Goal: Task Accomplishment & Management: Use online tool/utility

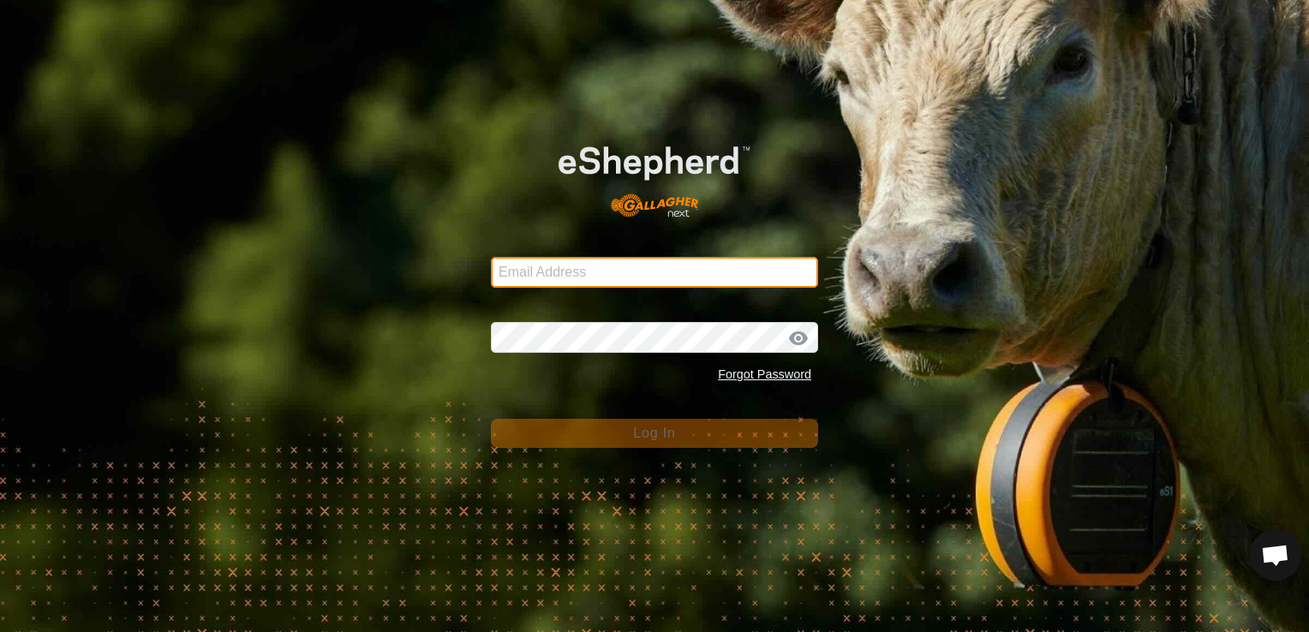
type input "[EMAIL_ADDRESS][DOMAIN_NAME]"
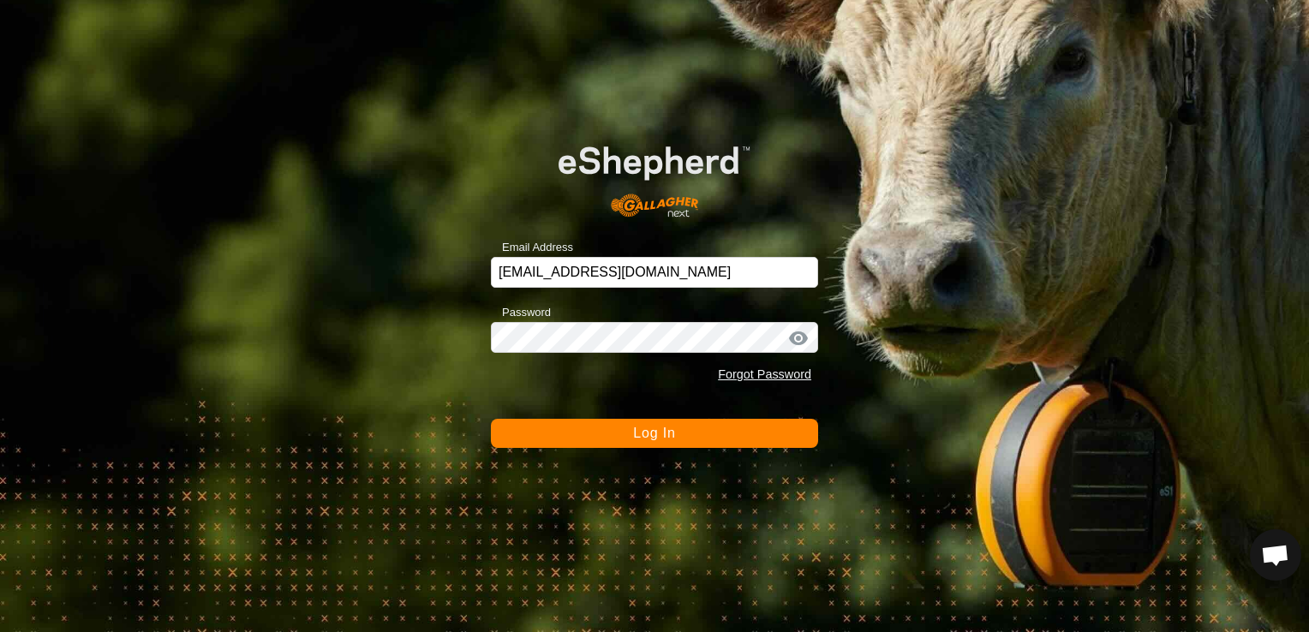
click at [726, 440] on button "Log In" at bounding box center [654, 433] width 327 height 29
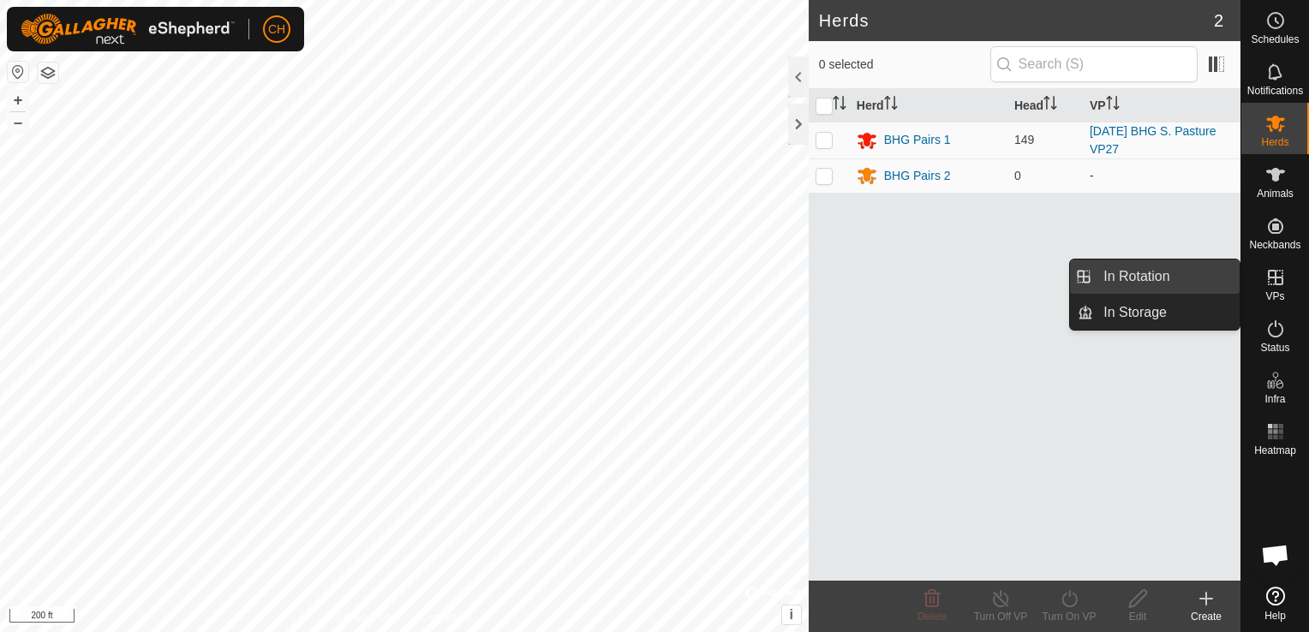
click at [1192, 283] on link "In Rotation" at bounding box center [1166, 277] width 146 height 34
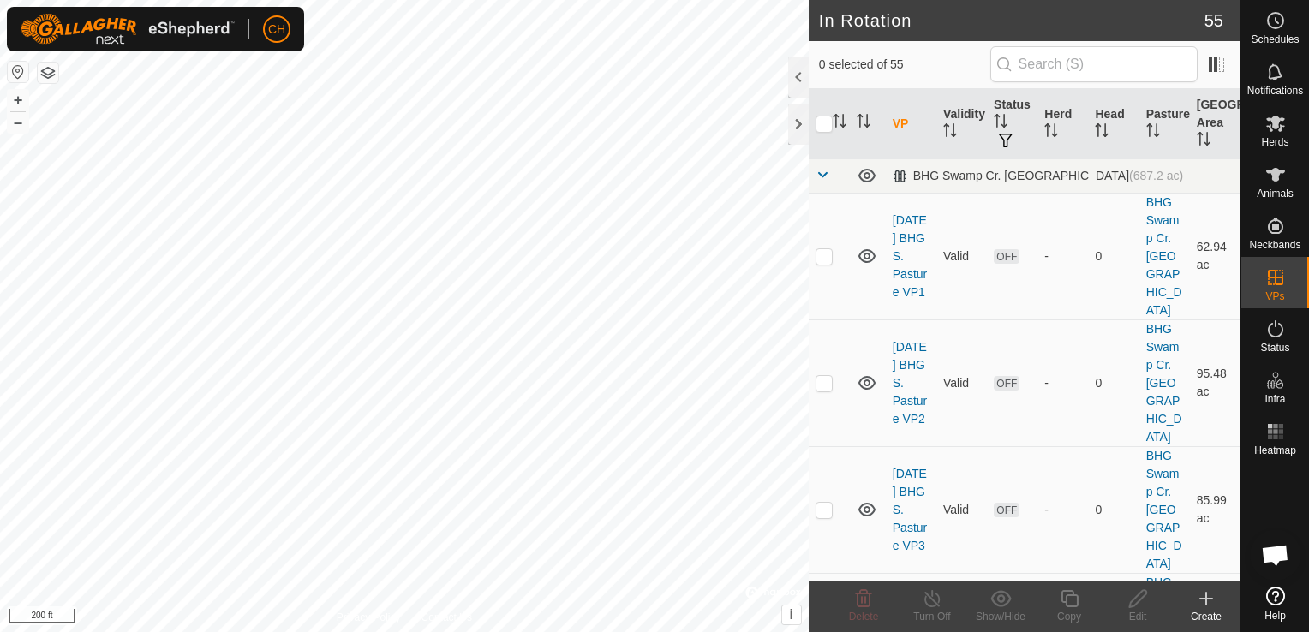
click at [1208, 596] on icon at bounding box center [1206, 598] width 21 height 21
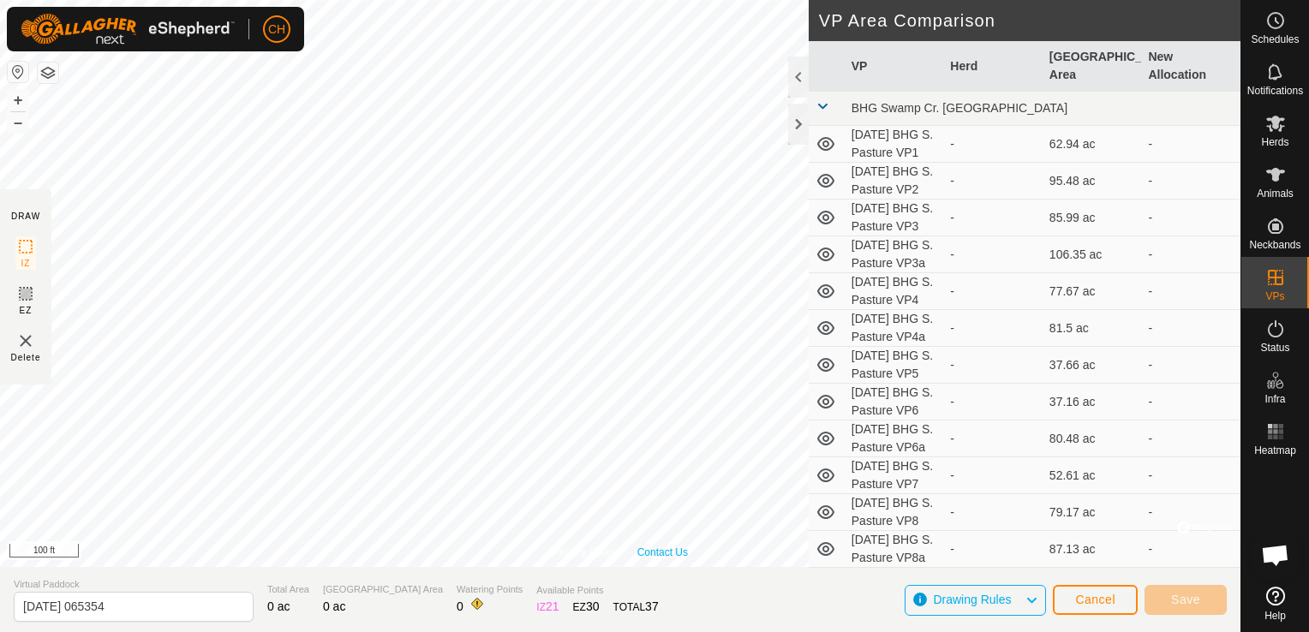
click at [648, 552] on div "Privacy Policy Contact Us 811 0462356133 BHG Pairs 1 [DATE] BHG S. Pasture VP27…" at bounding box center [620, 283] width 1240 height 567
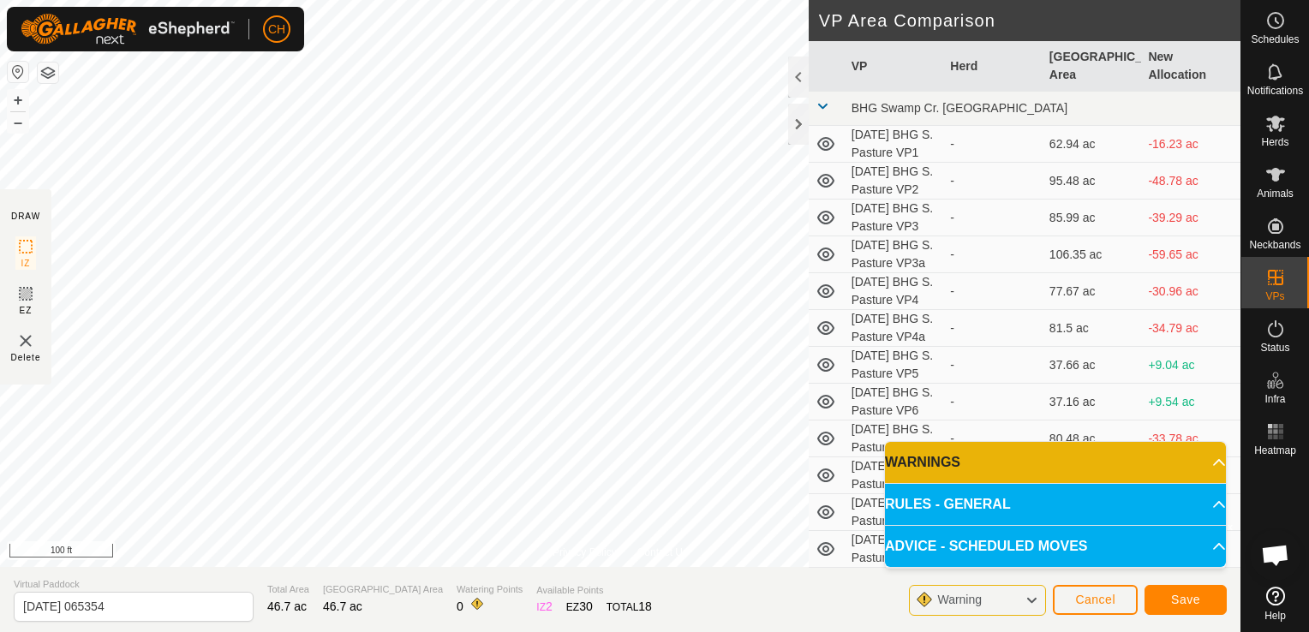
click at [1204, 462] on p-accordion-header "WARNINGS" at bounding box center [1055, 462] width 341 height 41
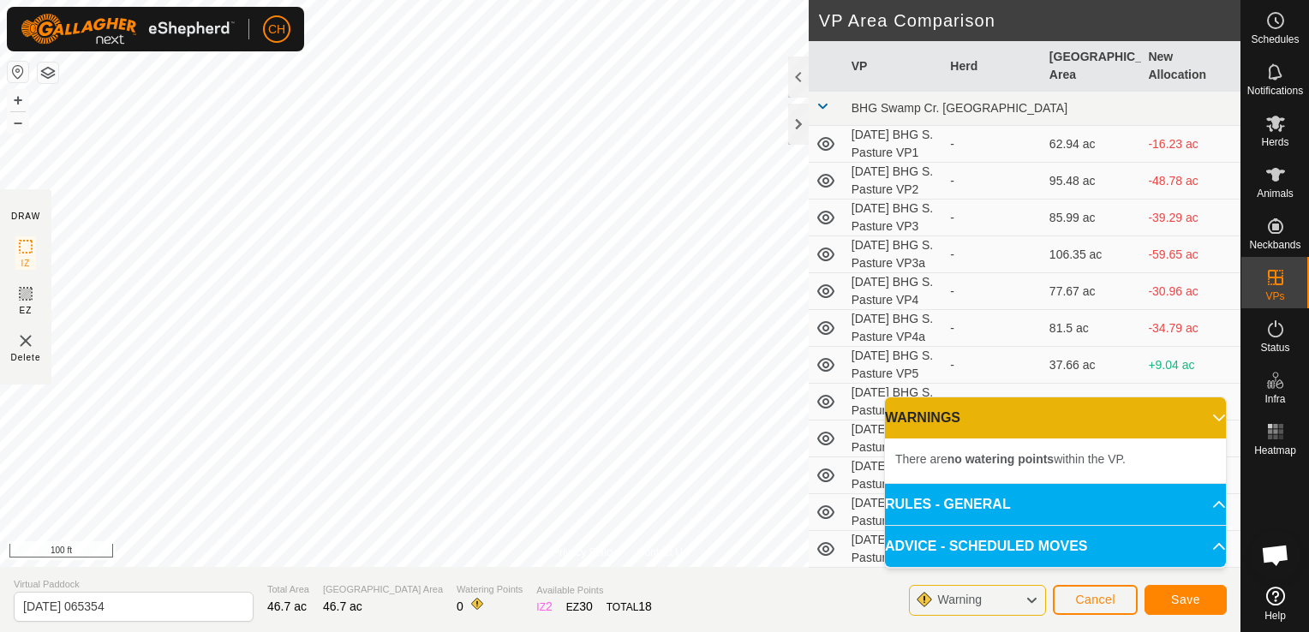
click at [1206, 420] on p-accordion-header "WARNINGS" at bounding box center [1055, 417] width 341 height 41
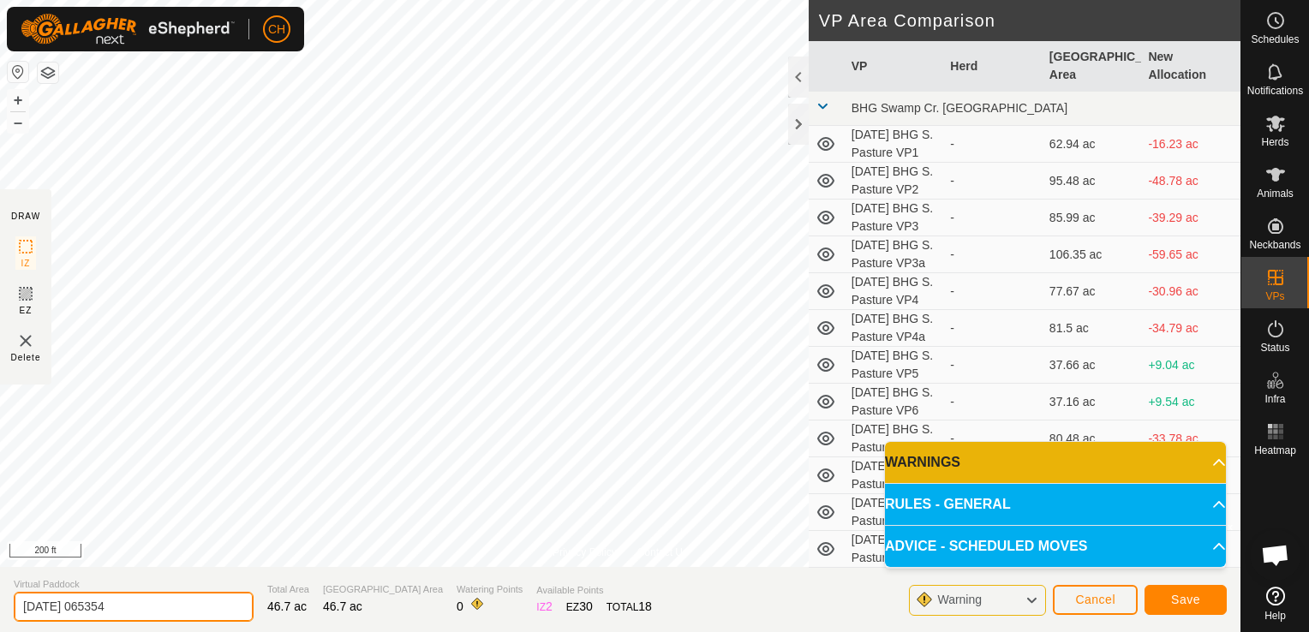
click at [182, 608] on input "[DATE] 065354" at bounding box center [134, 607] width 240 height 30
type input "[DATE] BHG S. Pasture VP27a"
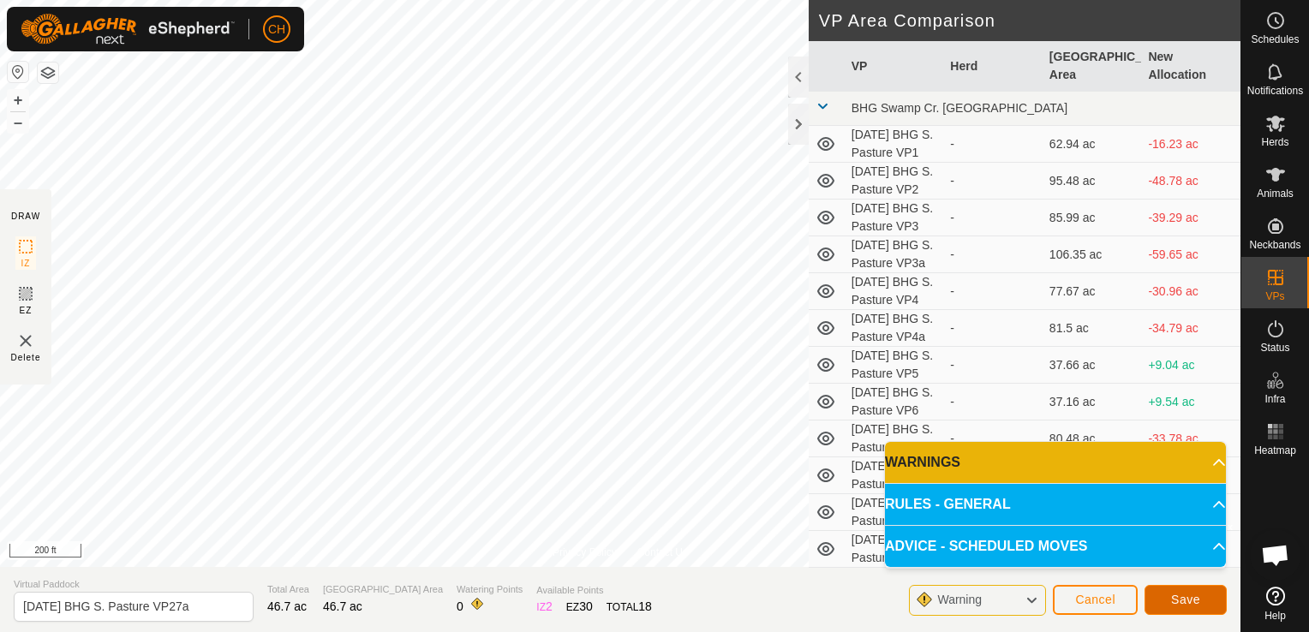
click at [1182, 600] on span "Save" at bounding box center [1185, 600] width 29 height 14
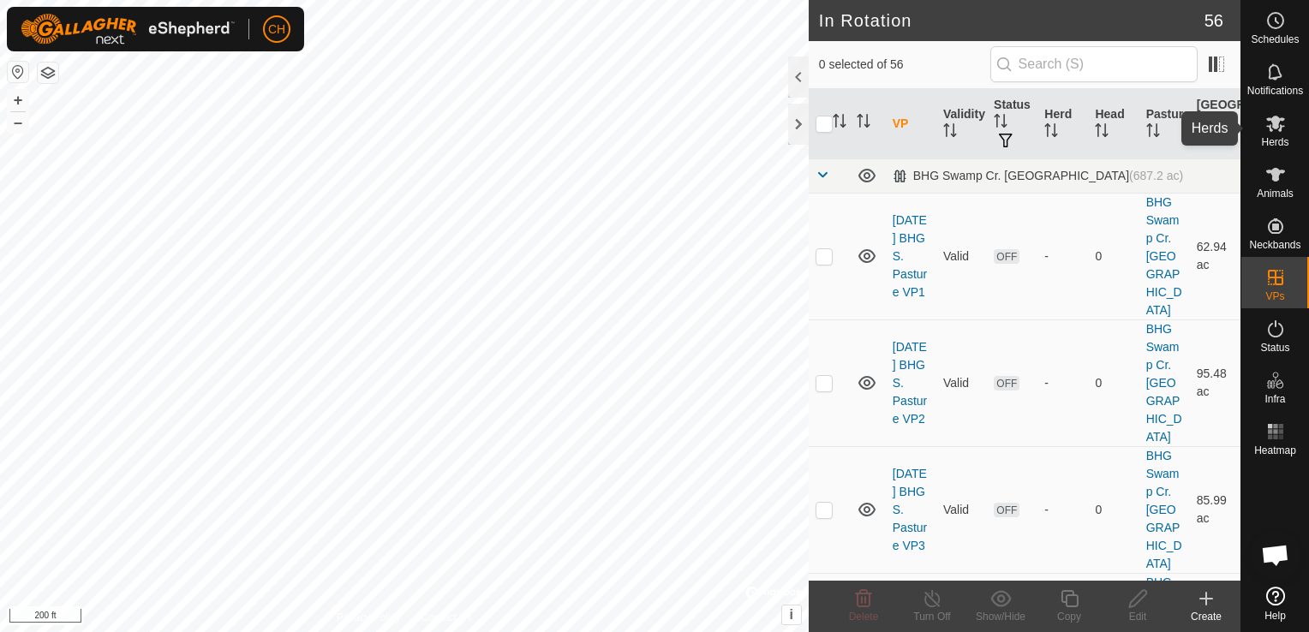
click at [1277, 133] on icon at bounding box center [1275, 123] width 21 height 21
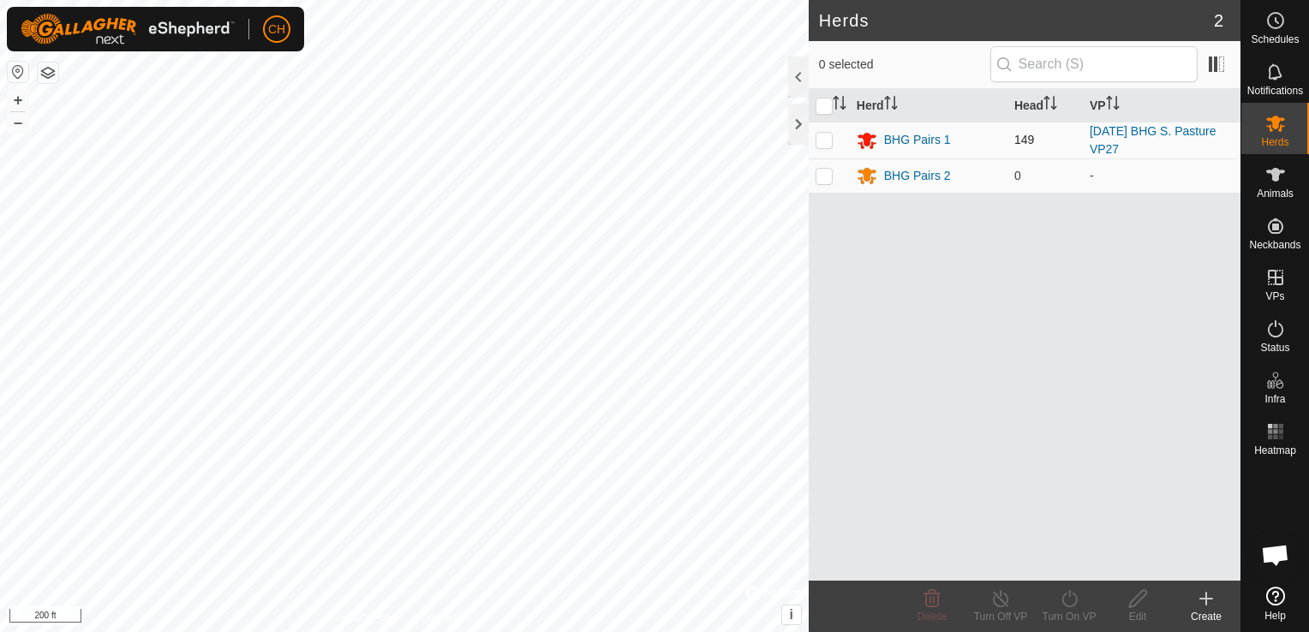
click at [814, 142] on td at bounding box center [829, 140] width 41 height 37
checkbox input "true"
click at [1069, 607] on icon at bounding box center [1068, 598] width 15 height 17
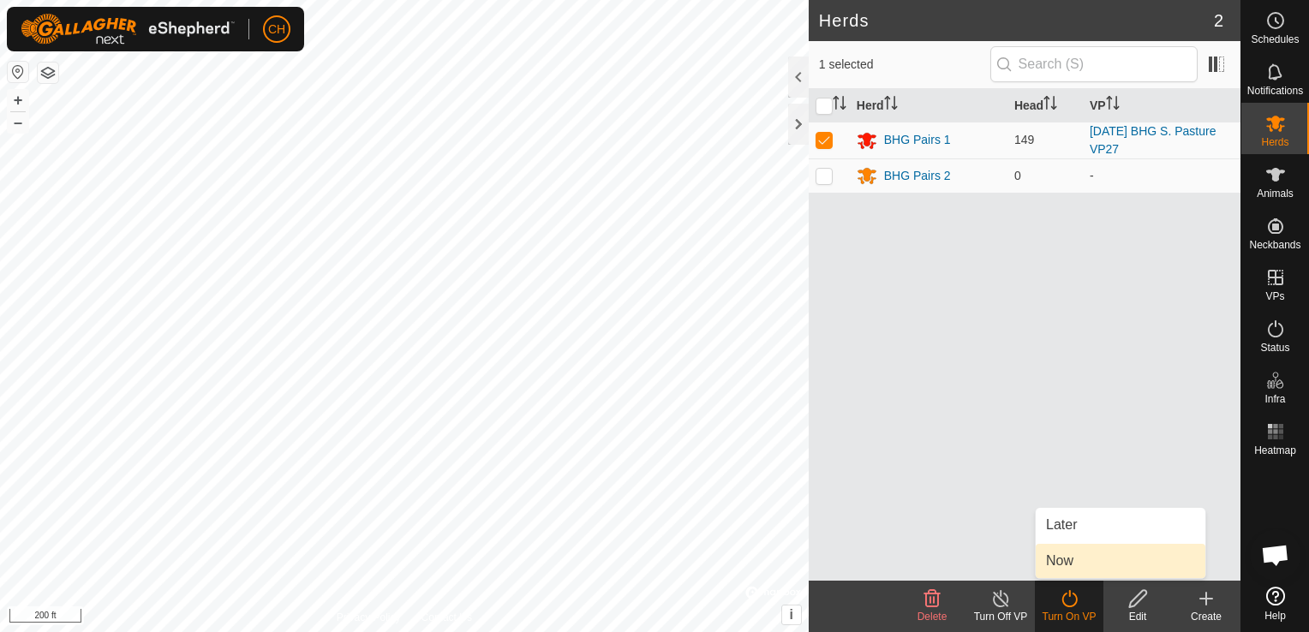
click at [1082, 555] on link "Now" at bounding box center [1121, 561] width 170 height 34
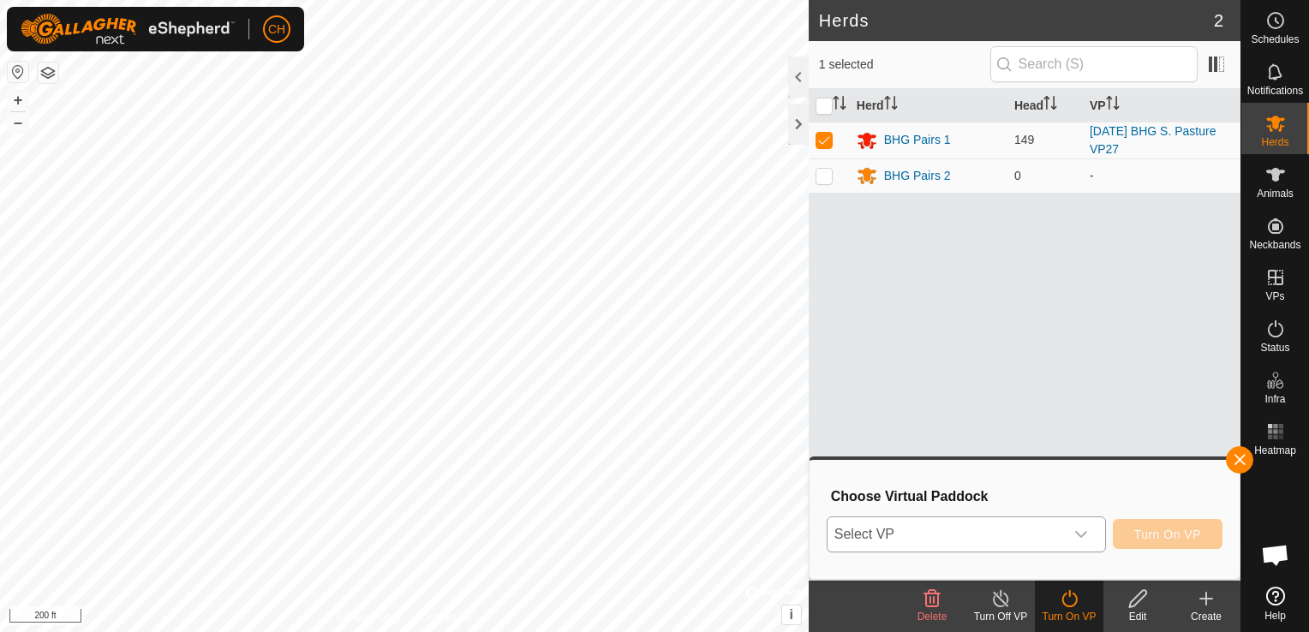
click at [1083, 530] on icon "dropdown trigger" at bounding box center [1081, 535] width 14 height 14
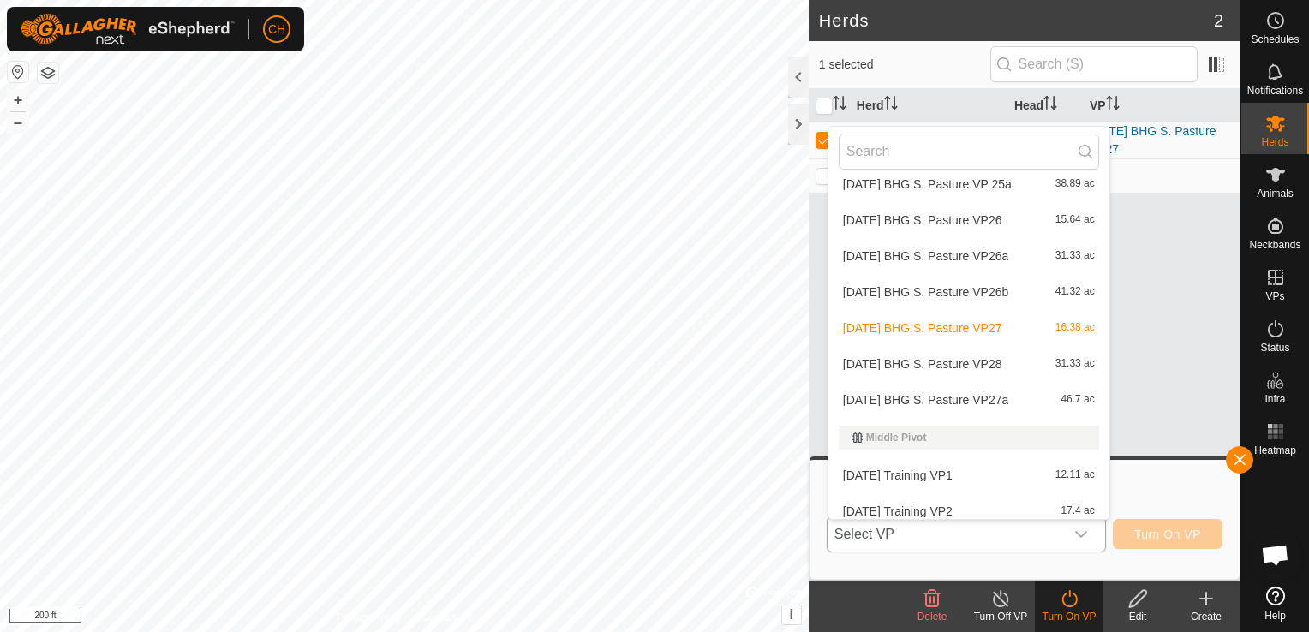
scroll to position [1749, 0]
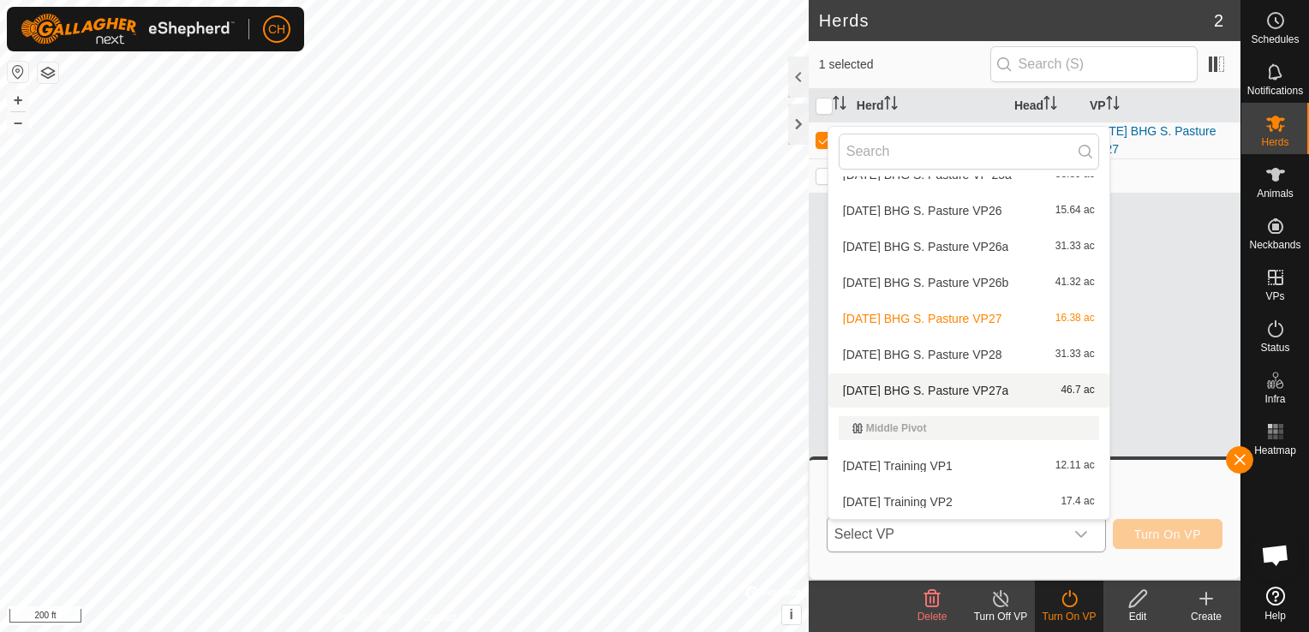
click at [997, 394] on li "[DATE] BHG S. Pasture VP27a 46.7 ac" at bounding box center [968, 390] width 281 height 34
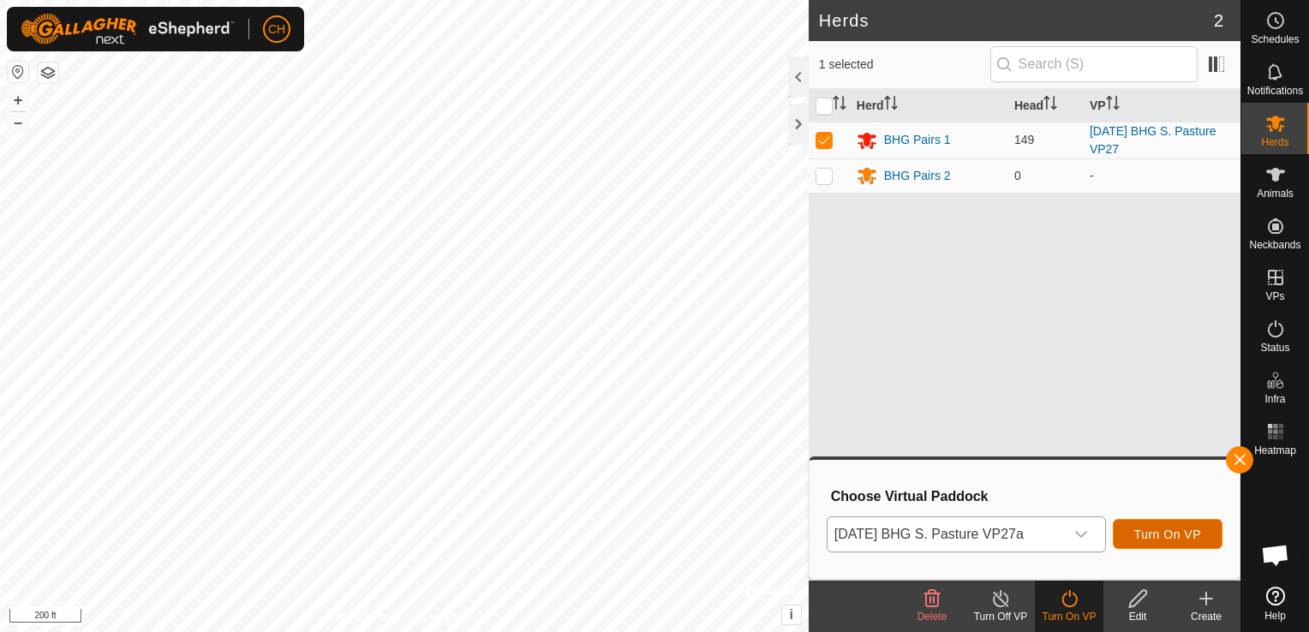
click at [1170, 535] on span "Turn On VP" at bounding box center [1167, 535] width 67 height 14
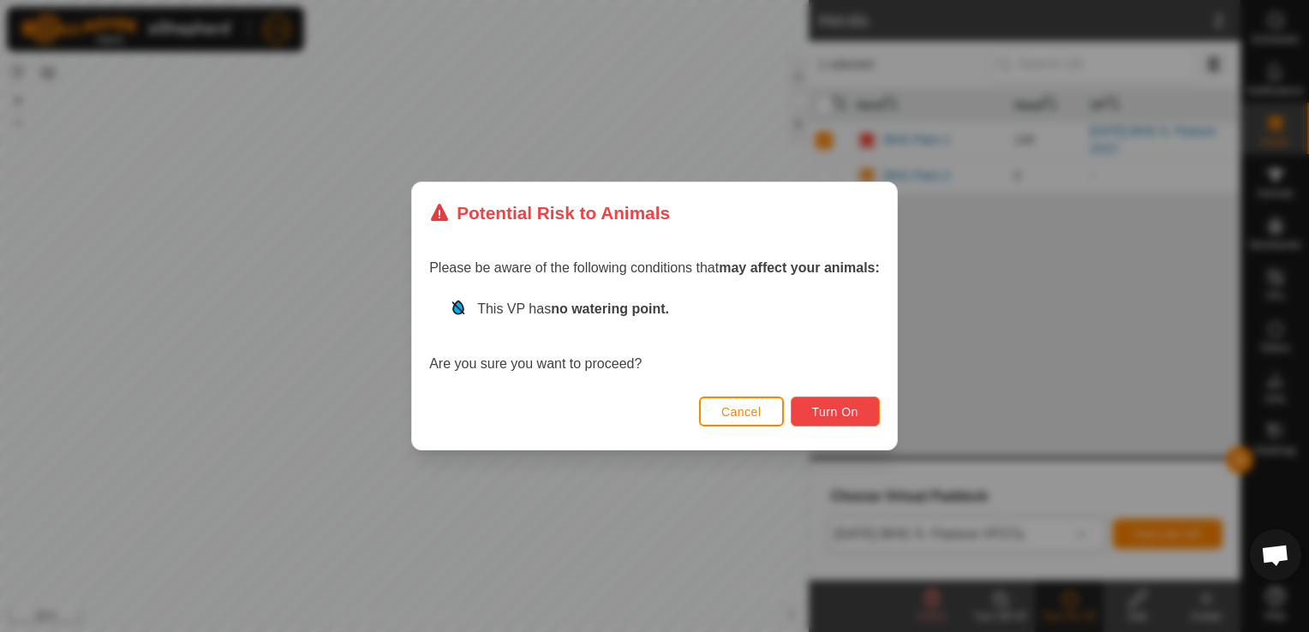
click at [859, 415] on button "Turn On" at bounding box center [835, 412] width 89 height 30
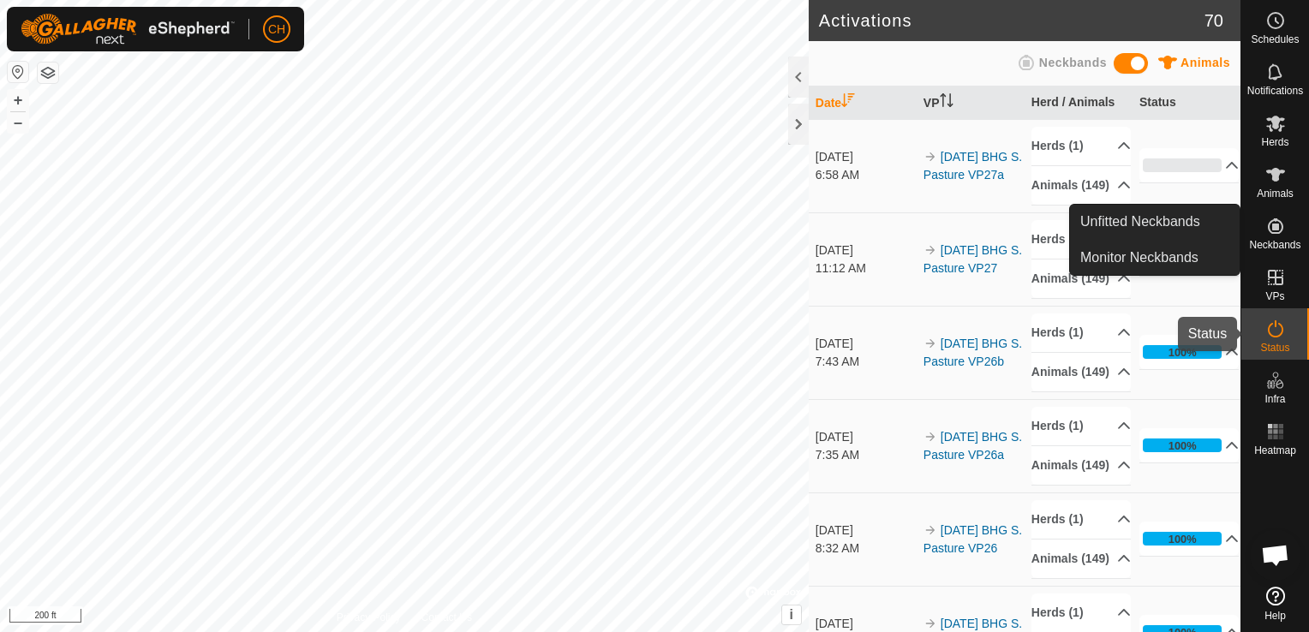
click at [1279, 338] on icon at bounding box center [1275, 329] width 21 height 21
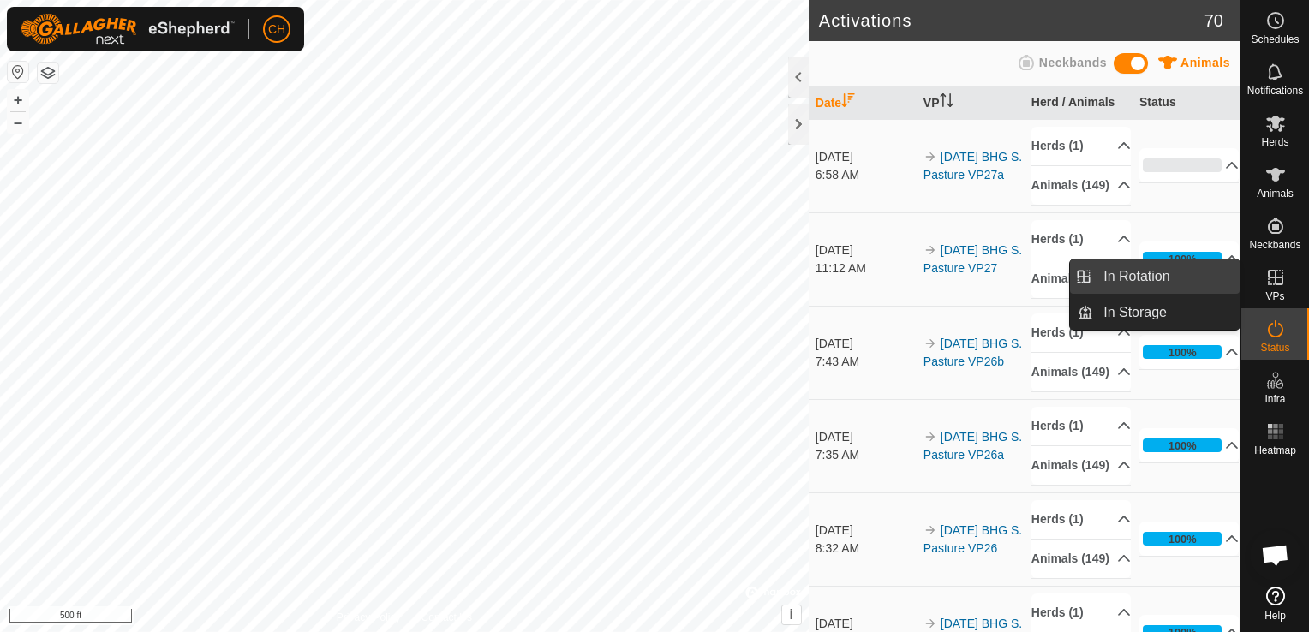
click at [1197, 286] on link "In Rotation" at bounding box center [1166, 277] width 146 height 34
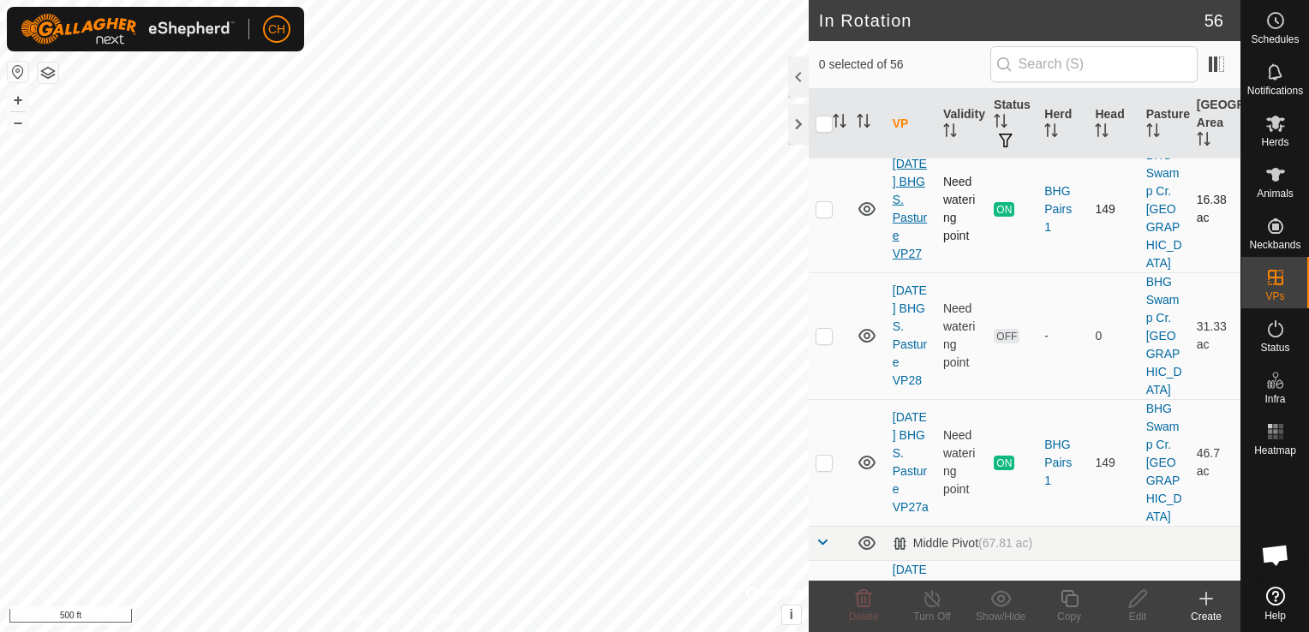
scroll to position [6515, 0]
click at [826, 341] on p-checkbox at bounding box center [823, 334] width 17 height 14
checkbox input "true"
click at [1138, 601] on icon at bounding box center [1137, 598] width 17 height 17
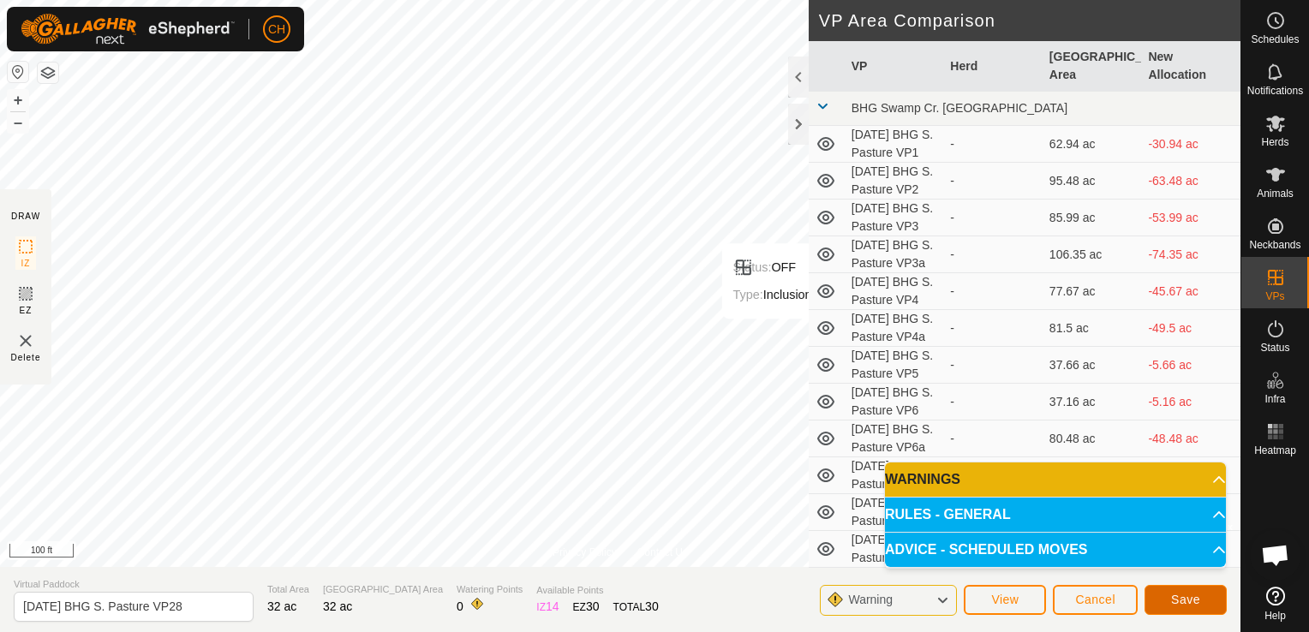
click at [1198, 608] on button "Save" at bounding box center [1185, 600] width 82 height 30
